Goal: Navigation & Orientation: Go to known website

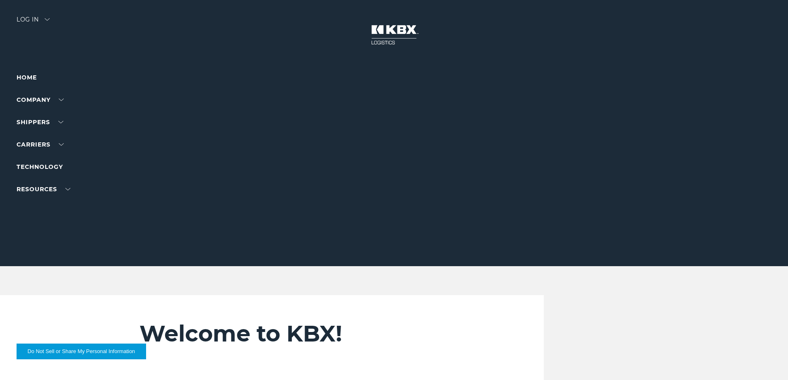
click at [33, 19] on div "Log in" at bounding box center [33, 23] width 33 height 12
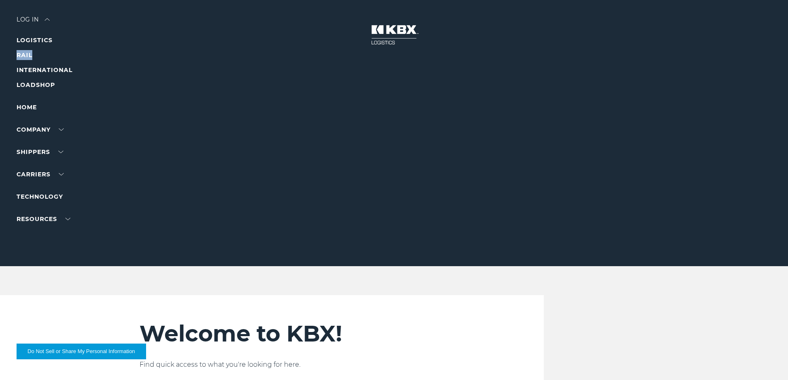
click at [30, 17] on div "Log in" at bounding box center [33, 23] width 33 height 12
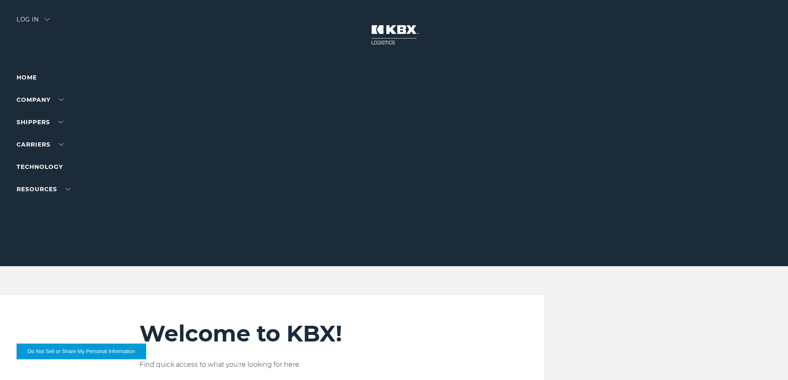
click at [30, 17] on div "Log in" at bounding box center [33, 23] width 33 height 12
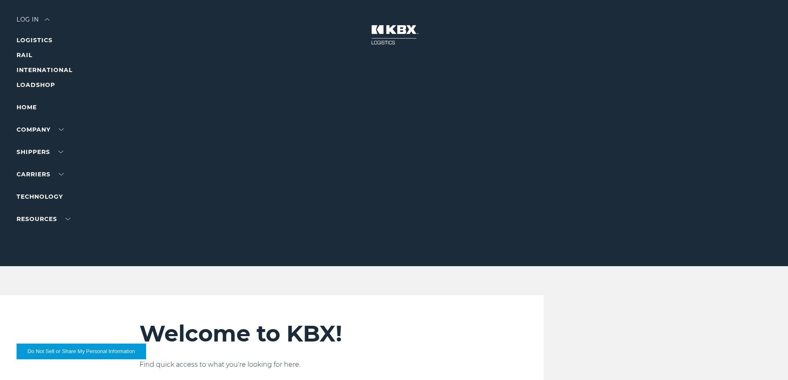
click at [44, 22] on div "Log in" at bounding box center [33, 23] width 33 height 12
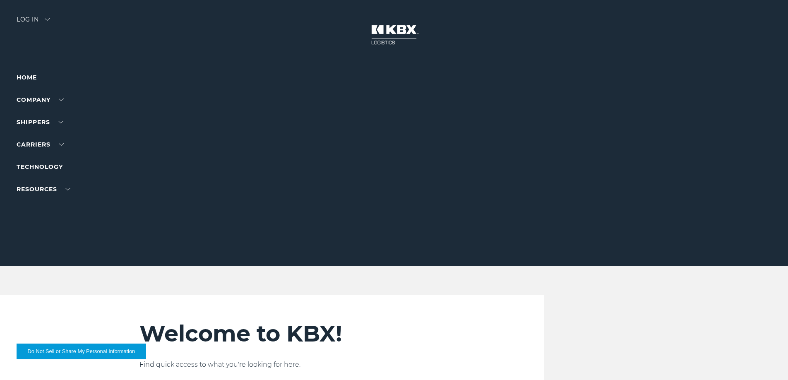
click at [44, 22] on div "Log in" at bounding box center [33, 23] width 33 height 12
click at [29, 21] on div "Log in" at bounding box center [33, 23] width 33 height 12
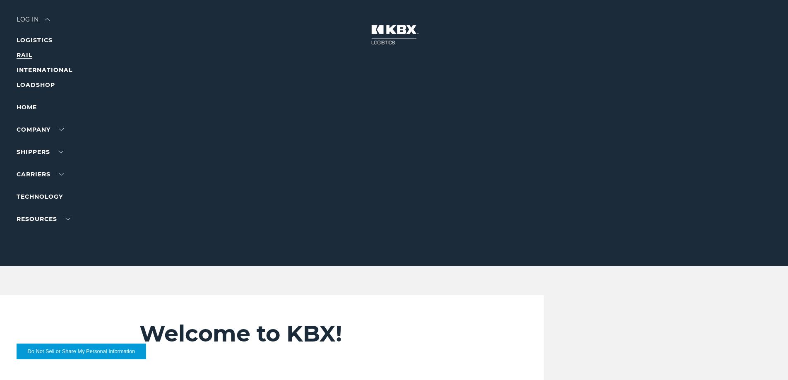
click at [26, 54] on link "RAIL" at bounding box center [25, 54] width 16 height 7
